Goal: Task Accomplishment & Management: Manage account settings

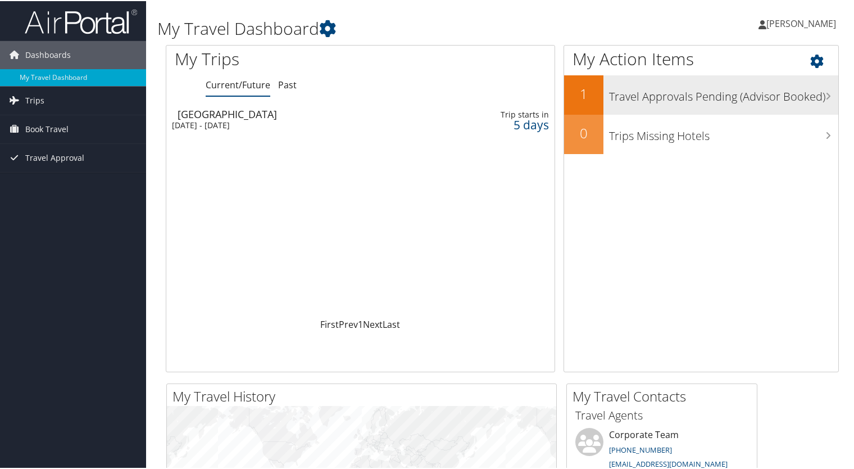
click at [590, 96] on h2 "1" at bounding box center [583, 92] width 39 height 19
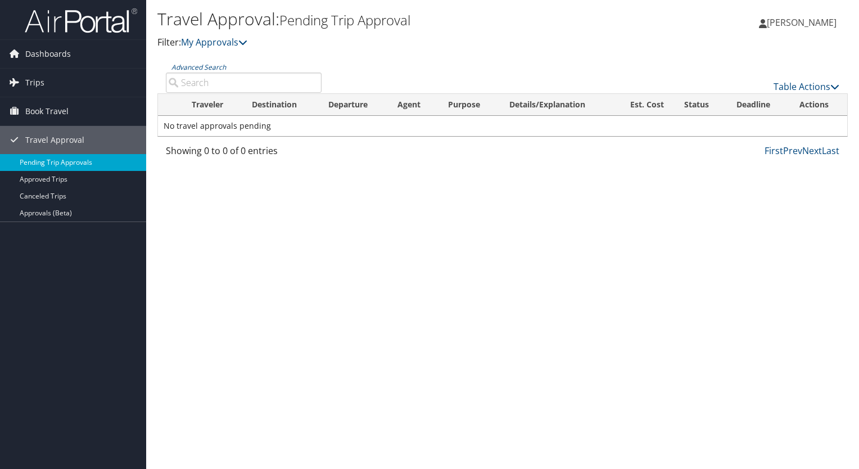
click at [87, 163] on link "Pending Trip Approvals" at bounding box center [73, 162] width 146 height 17
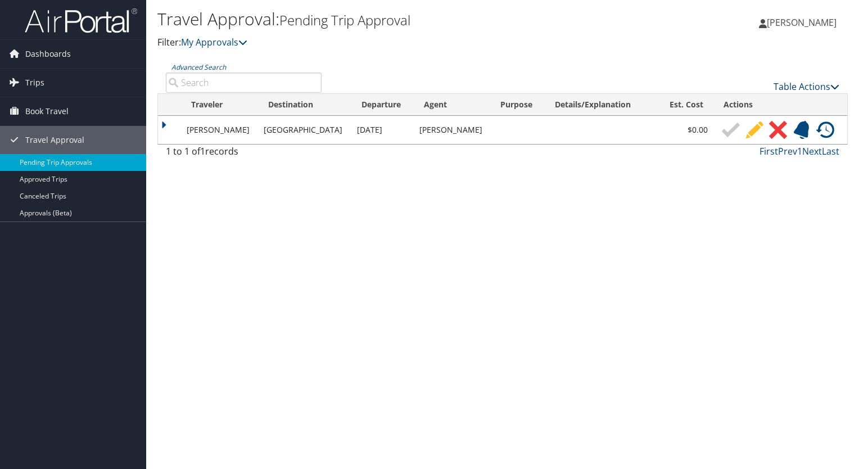
click at [820, 88] on link "Table Actions" at bounding box center [806, 86] width 66 height 12
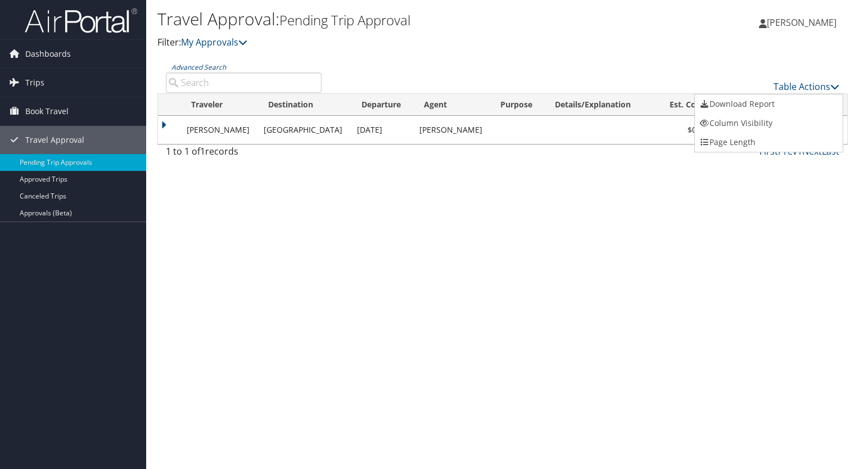
click at [732, 225] on div at bounding box center [429, 234] width 859 height 469
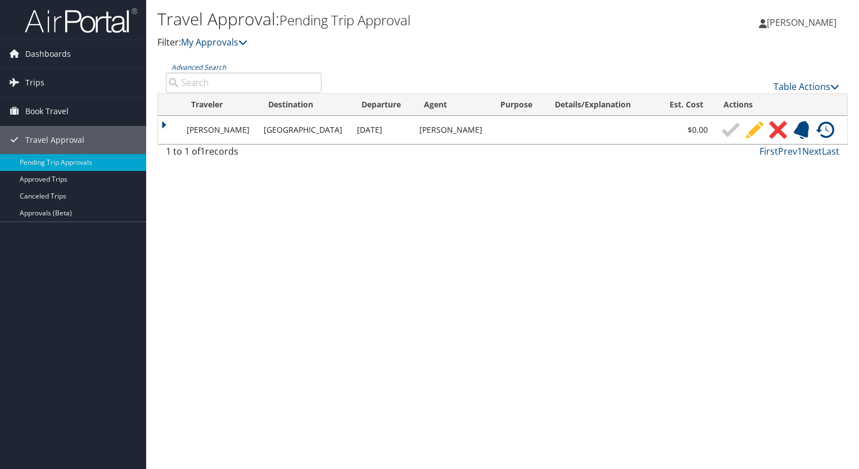
click at [722, 134] on img at bounding box center [731, 130] width 18 height 18
click at [749, 130] on img at bounding box center [754, 130] width 18 height 18
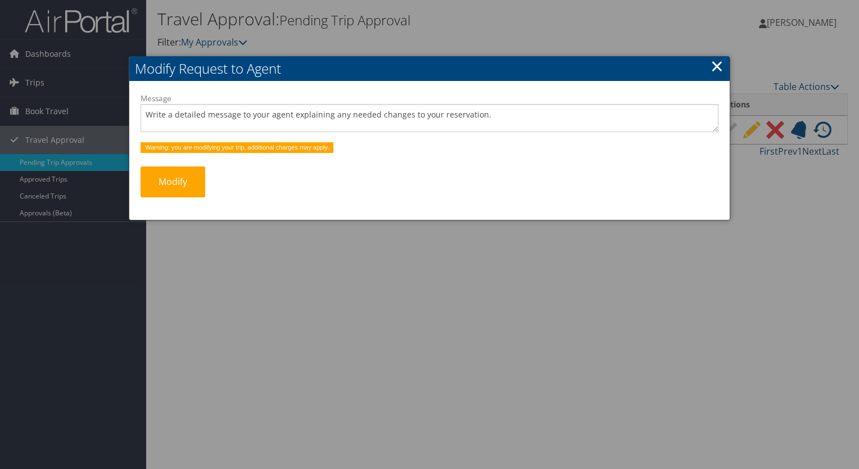
click at [711, 69] on link "×" at bounding box center [716, 66] width 13 height 22
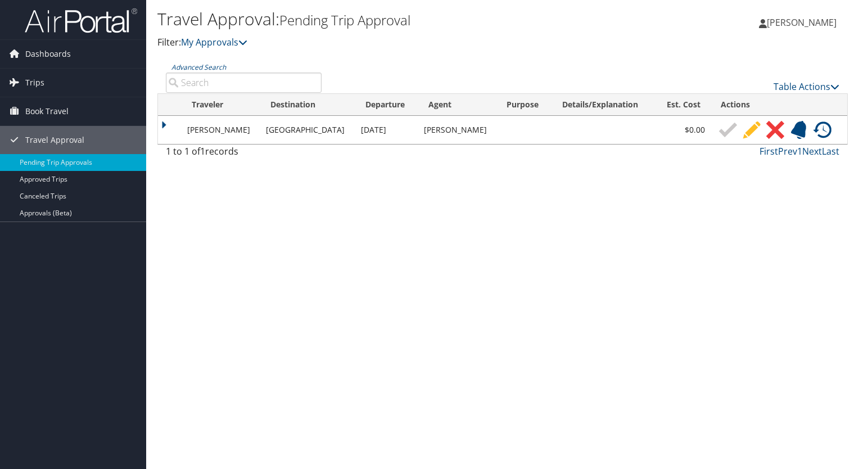
click at [166, 124] on td at bounding box center [170, 130] width 24 height 28
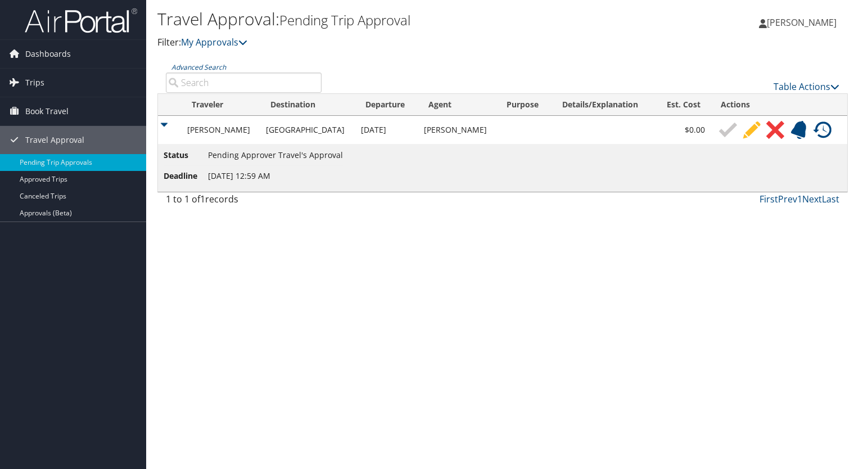
click at [719, 132] on img at bounding box center [728, 130] width 18 height 18
click at [833, 87] on icon at bounding box center [834, 86] width 9 height 9
click at [531, 309] on div at bounding box center [429, 234] width 859 height 469
click at [231, 48] on link "My Approvals" at bounding box center [214, 42] width 66 height 12
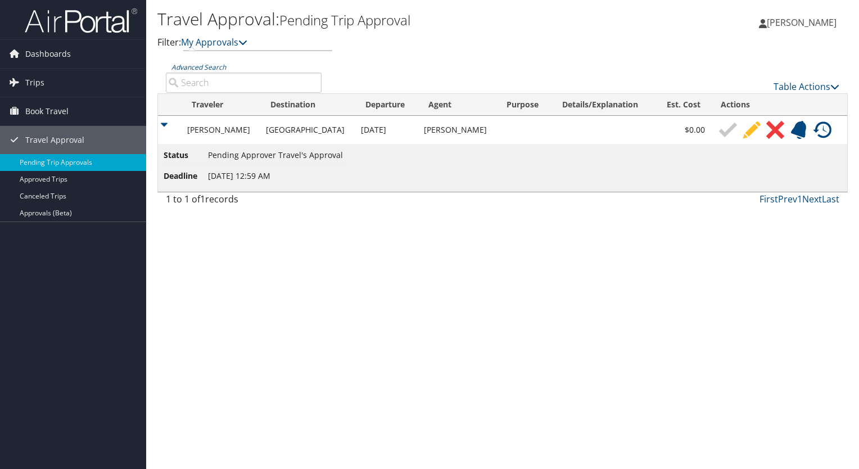
click at [264, 129] on td "Port Huron" at bounding box center [307, 130] width 95 height 28
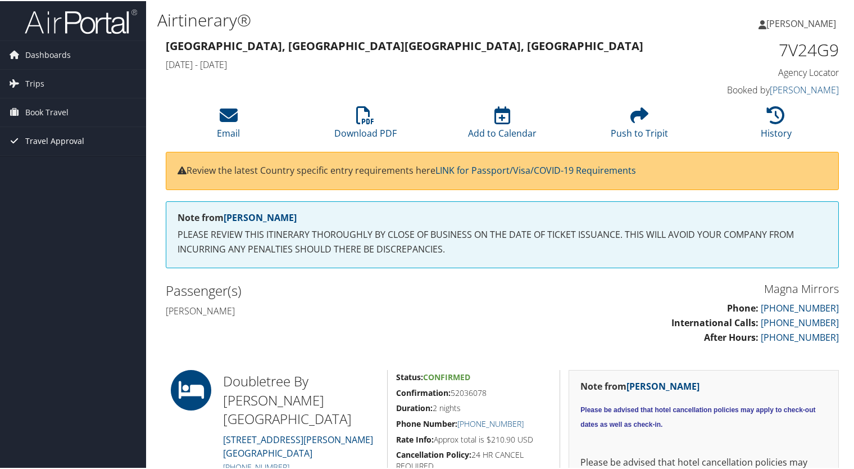
click at [64, 143] on span "Travel Approval" at bounding box center [54, 140] width 59 height 28
click at [94, 158] on link "Pending Trip Approvals" at bounding box center [73, 162] width 146 height 17
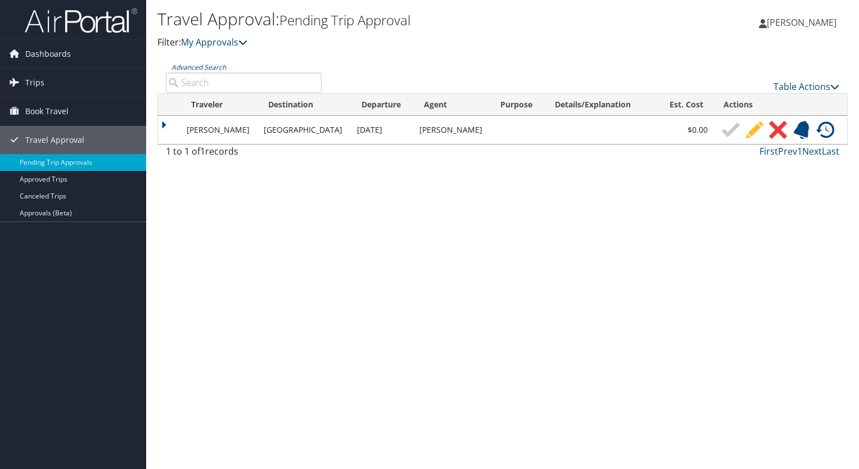
click at [637, 131] on td at bounding box center [601, 130] width 113 height 28
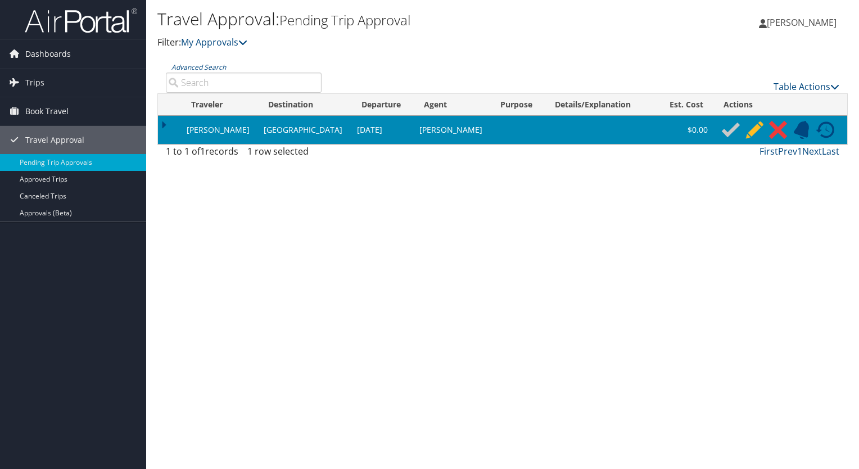
click at [622, 120] on td at bounding box center [601, 130] width 113 height 28
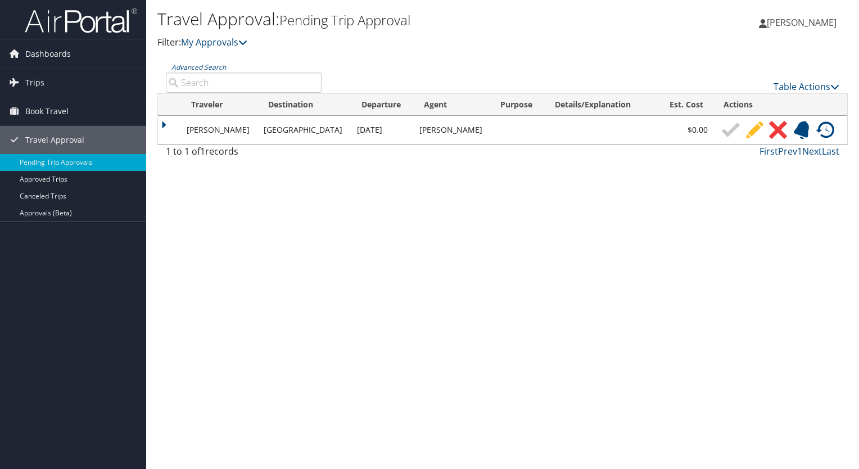
click at [594, 132] on td at bounding box center [601, 130] width 113 height 28
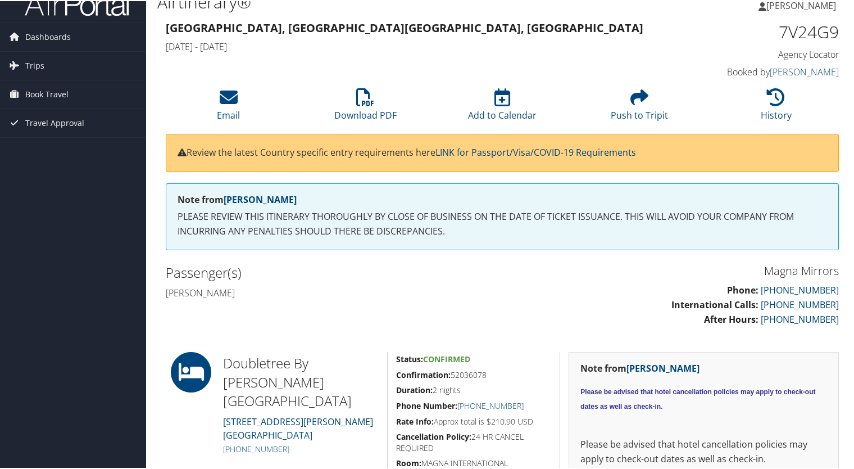
scroll to position [18, 0]
click at [61, 125] on span "Travel Approval" at bounding box center [54, 122] width 59 height 28
click at [59, 142] on link "Pending Trip Approvals" at bounding box center [73, 144] width 146 height 17
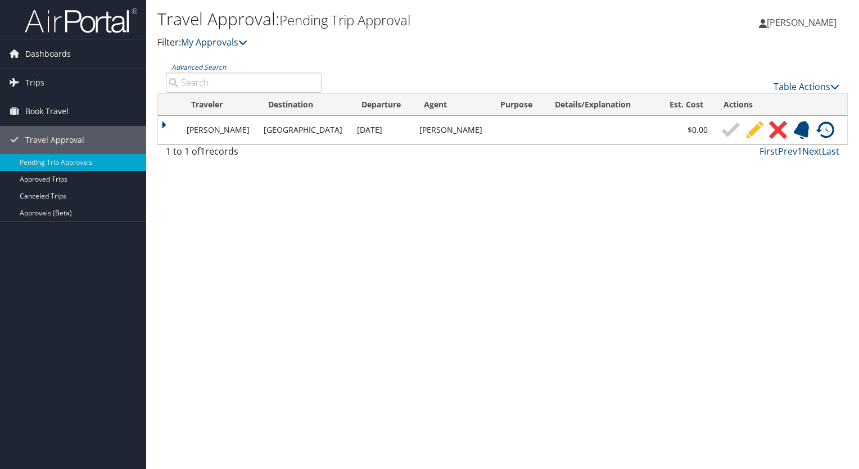
click at [722, 130] on img at bounding box center [731, 130] width 18 height 18
click at [163, 123] on td at bounding box center [169, 130] width 23 height 28
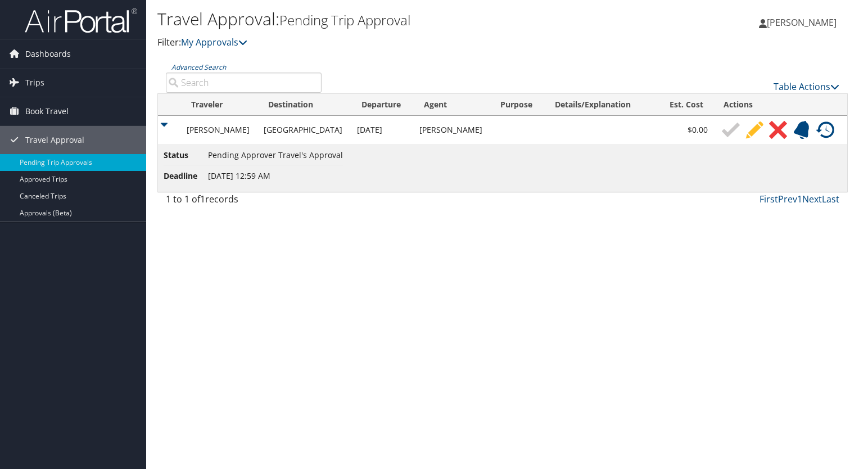
click at [295, 125] on td "[GEOGRAPHIC_DATA]" at bounding box center [304, 130] width 93 height 28
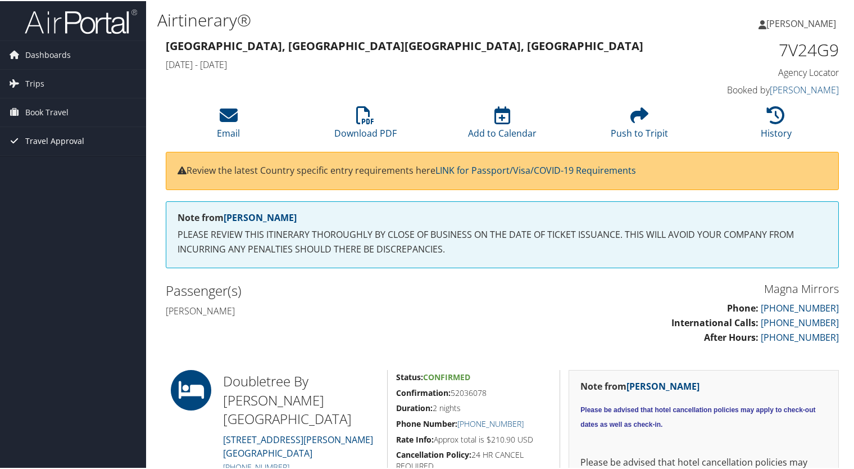
click at [72, 146] on span "Travel Approval" at bounding box center [54, 140] width 59 height 28
click at [70, 158] on link "Pending Trip Approvals" at bounding box center [73, 162] width 146 height 17
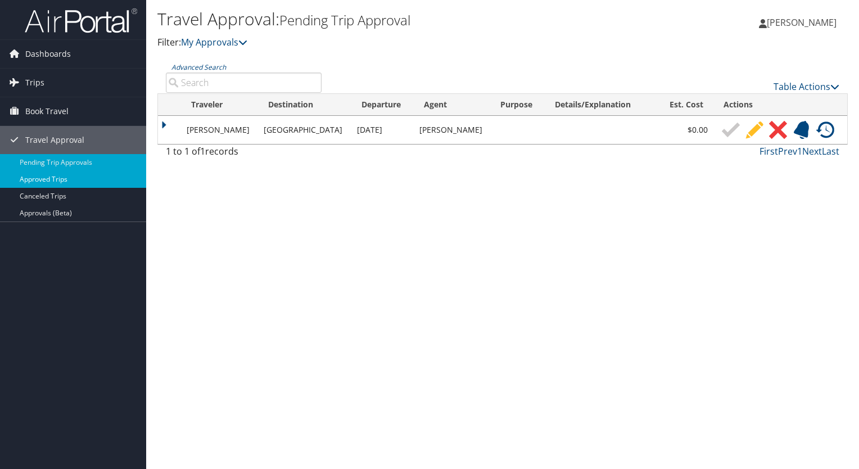
click at [98, 173] on link "Approved Trips" at bounding box center [73, 179] width 146 height 17
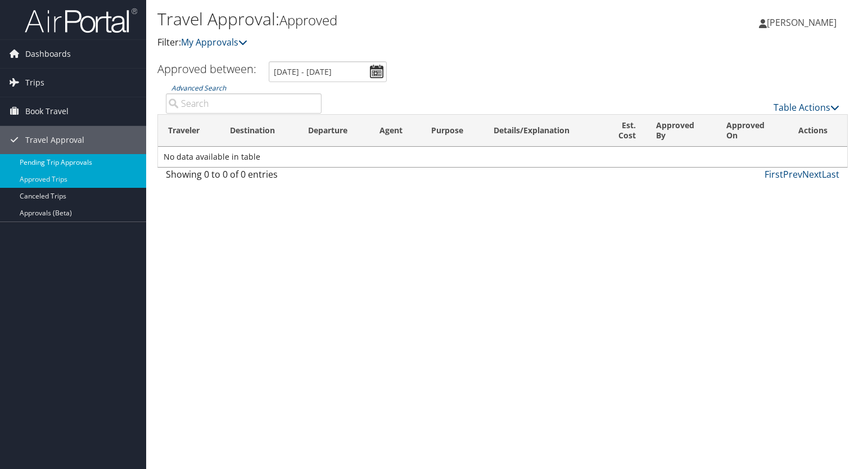
click at [79, 154] on link "Pending Trip Approvals" at bounding box center [73, 162] width 146 height 17
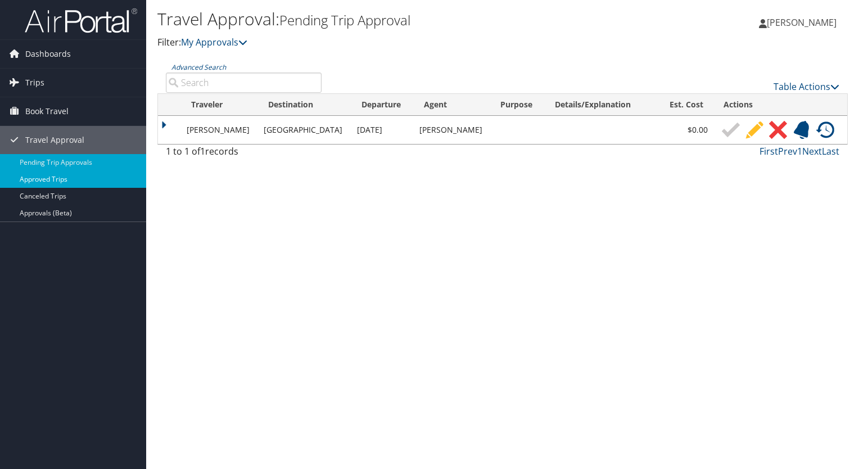
click at [45, 185] on link "Approved Trips" at bounding box center [73, 179] width 146 height 17
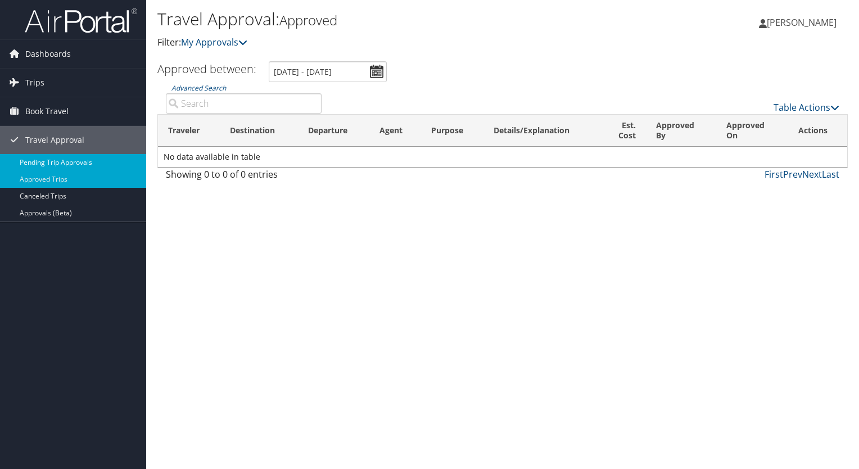
click at [38, 161] on link "Pending Trip Approvals" at bounding box center [73, 162] width 146 height 17
